Goal: Feedback & Contribution: Leave review/rating

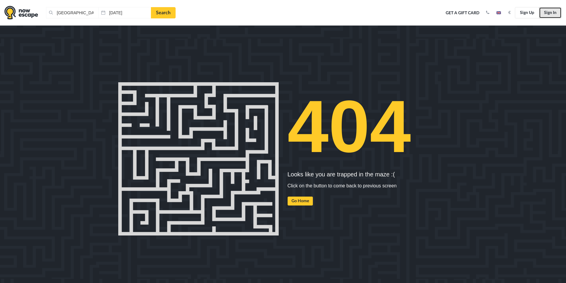
click at [556, 15] on link "Sign In" at bounding box center [550, 12] width 23 height 11
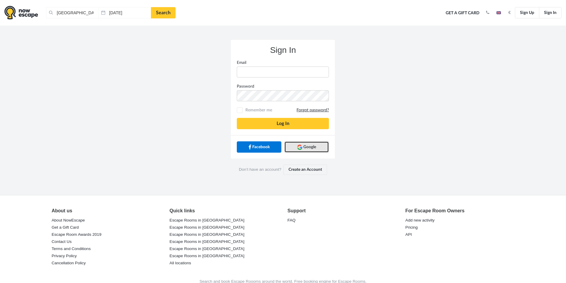
click at [299, 143] on link "Google" at bounding box center [306, 146] width 45 height 11
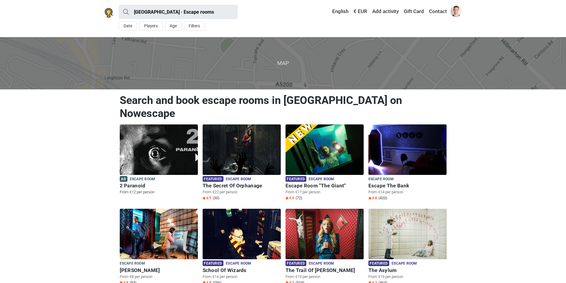
click at [157, 146] on img at bounding box center [159, 149] width 78 height 50
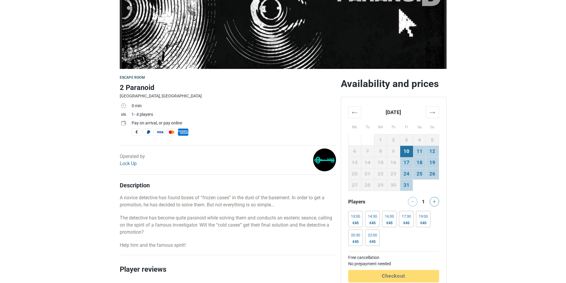
scroll to position [178, 0]
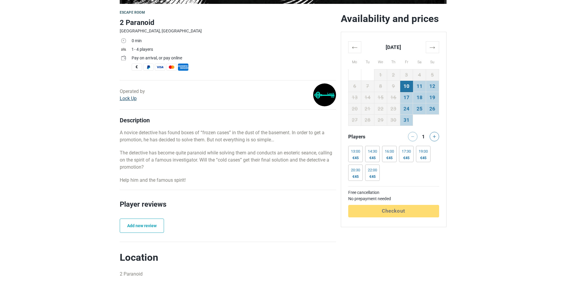
click at [133, 99] on link "Lock Up" at bounding box center [128, 99] width 17 height 6
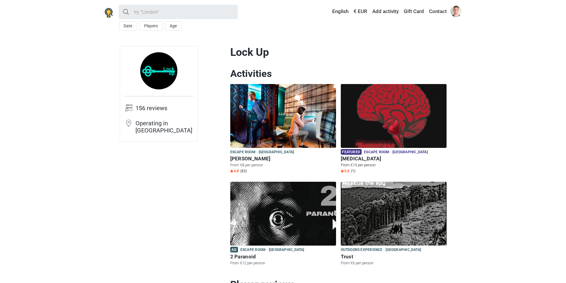
click at [392, 115] on img at bounding box center [394, 116] width 106 height 64
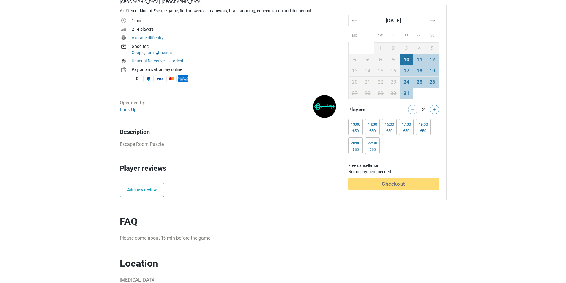
scroll to position [207, 0]
click at [147, 192] on link "Add new review" at bounding box center [142, 189] width 44 height 14
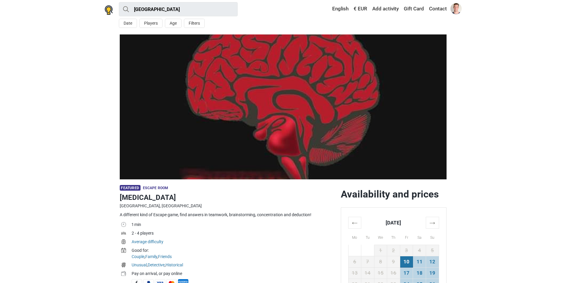
scroll to position [0, 0]
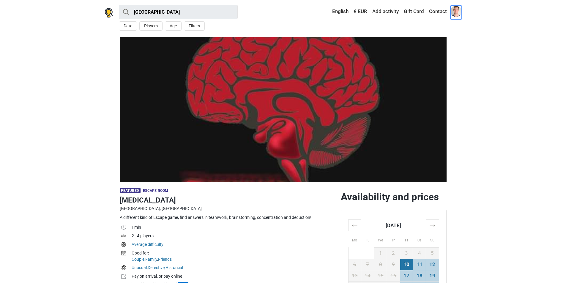
click at [457, 10] on span at bounding box center [455, 11] width 11 height 11
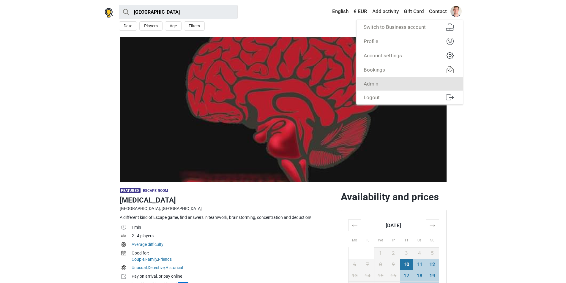
click at [422, 80] on link "Admin" at bounding box center [409, 84] width 106 height 14
